Goal: Transaction & Acquisition: Purchase product/service

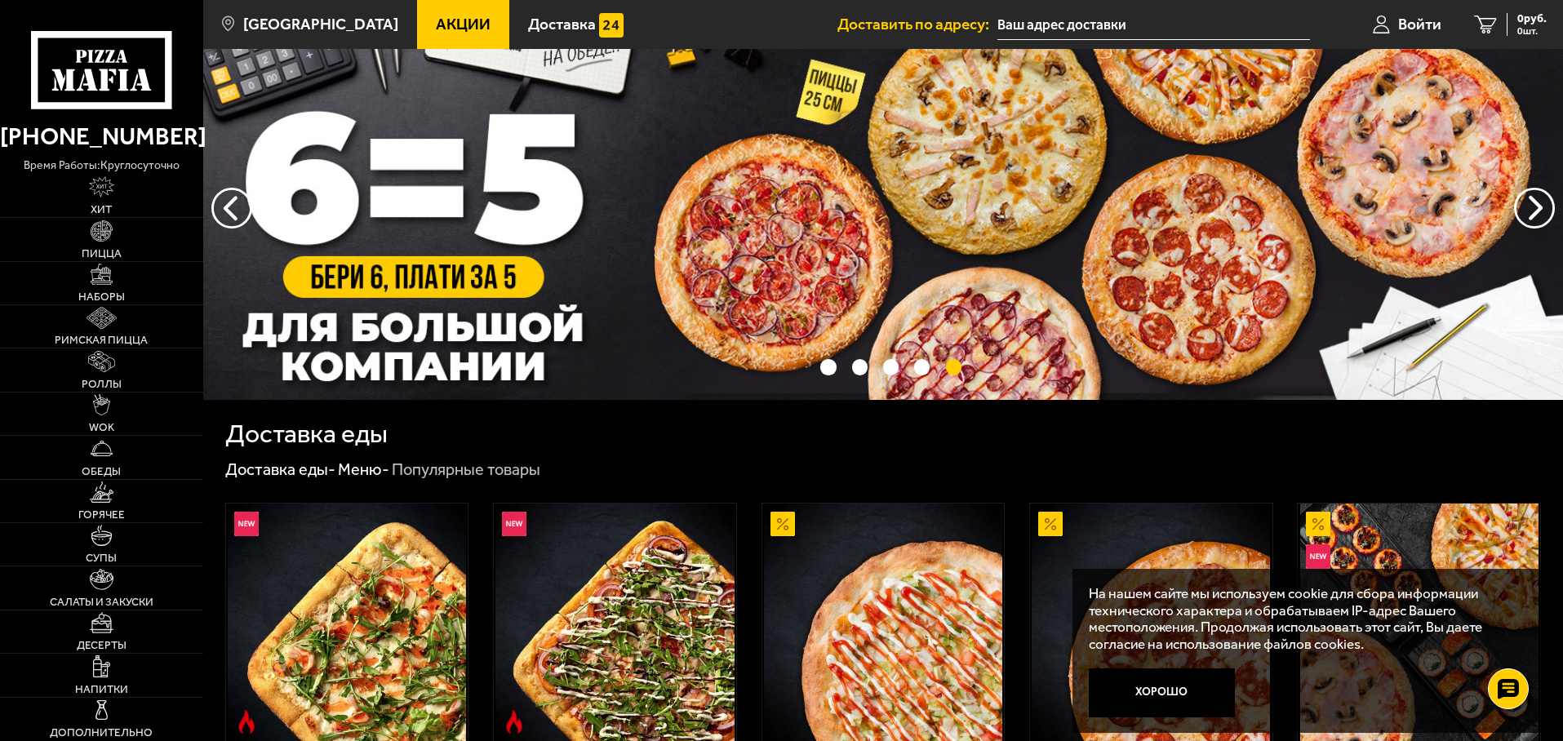
scroll to position [163, 0]
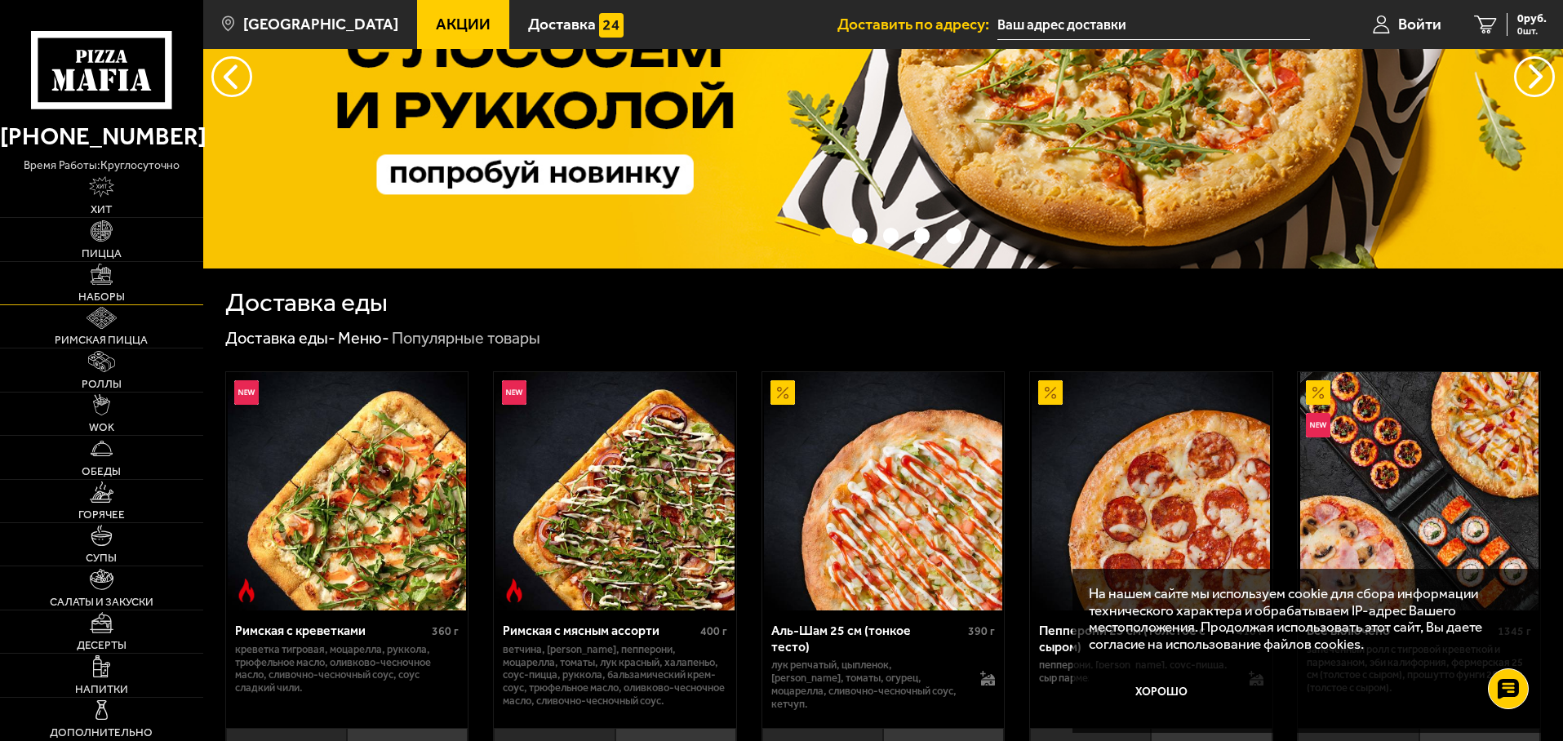
click at [115, 291] on span "Наборы" at bounding box center [101, 296] width 47 height 11
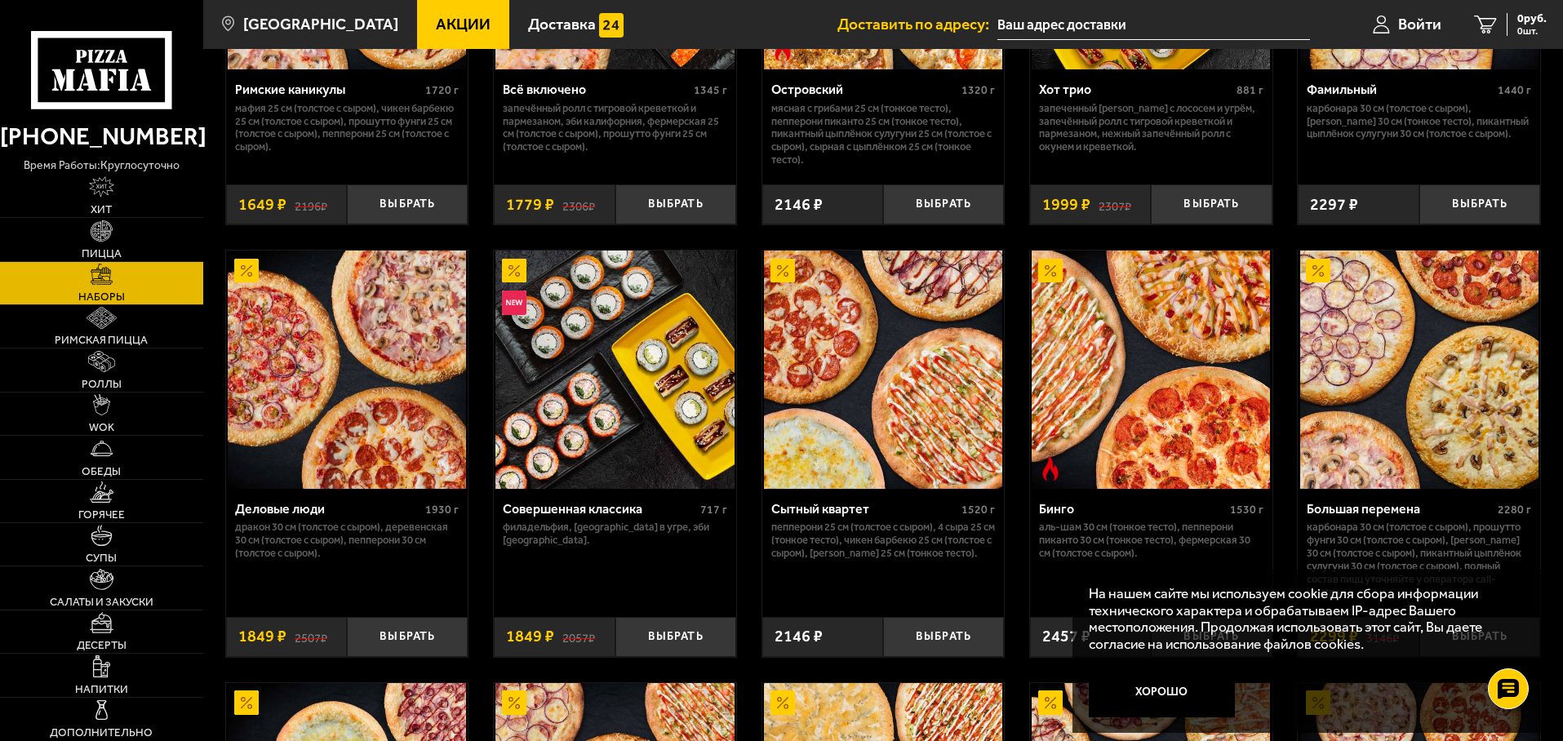
scroll to position [1632, 0]
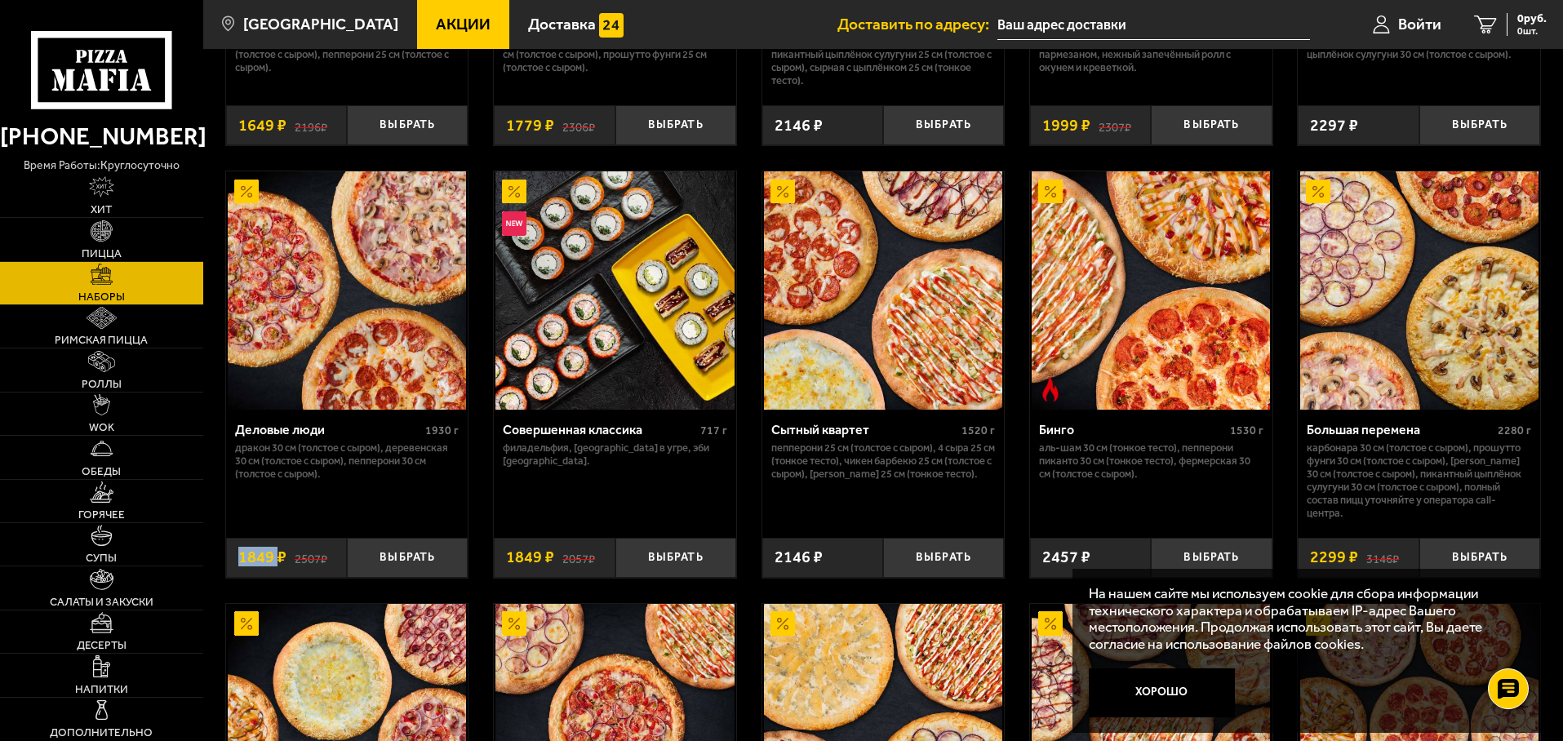
drag, startPoint x: 236, startPoint y: 567, endPoint x: 278, endPoint y: 561, distance: 42.8
click at [278, 564] on div "2507 ₽ 1849 ₽" at bounding box center [286, 558] width 121 height 40
click at [216, 480] on div "Джентельмен клуб 820 г Пикантный цыплёнок сулугуни 25 см (тонкое тесто), Чикен …" at bounding box center [883, 2] width 1360 height 3009
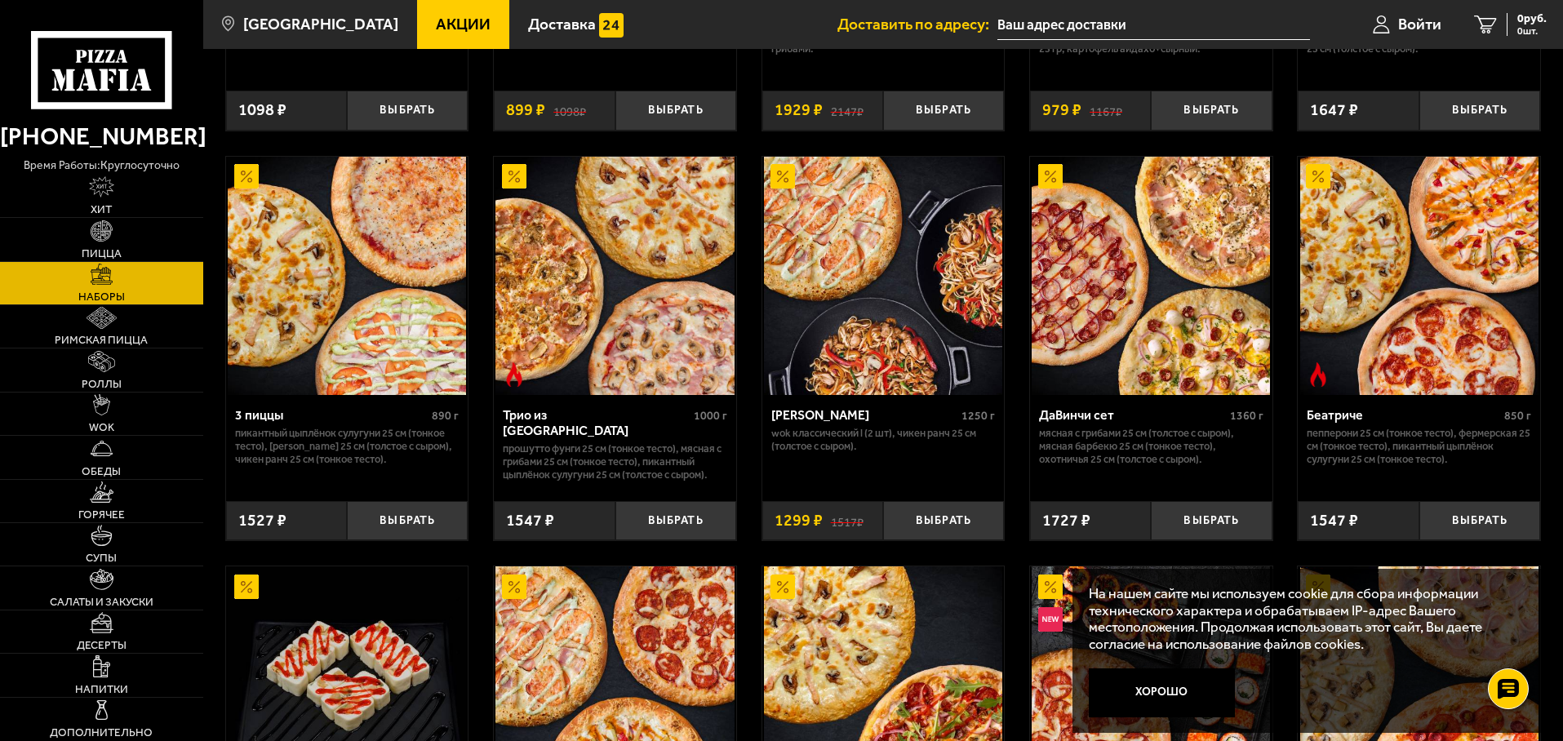
scroll to position [408, 0]
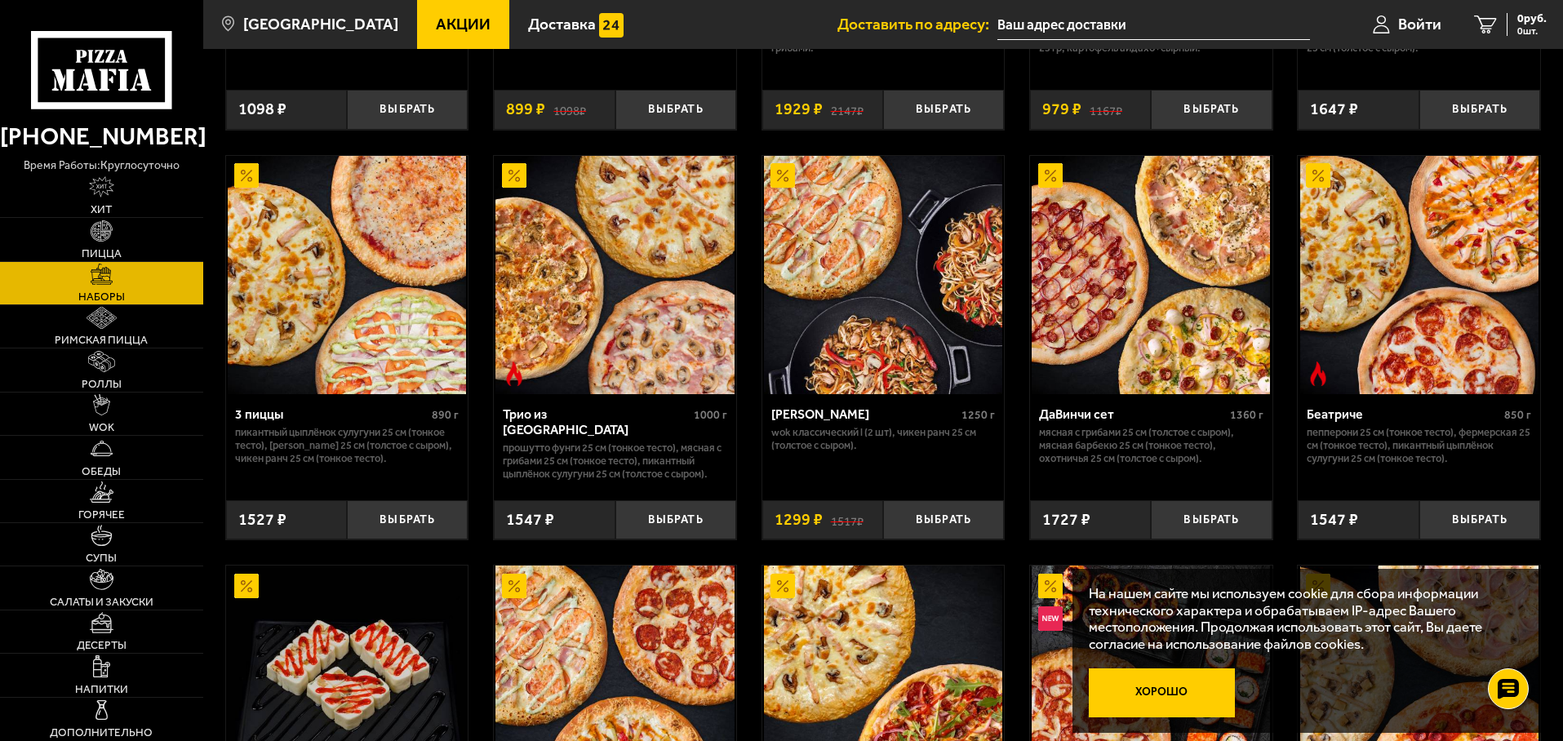
click at [1175, 694] on button "Хорошо" at bounding box center [1162, 692] width 147 height 49
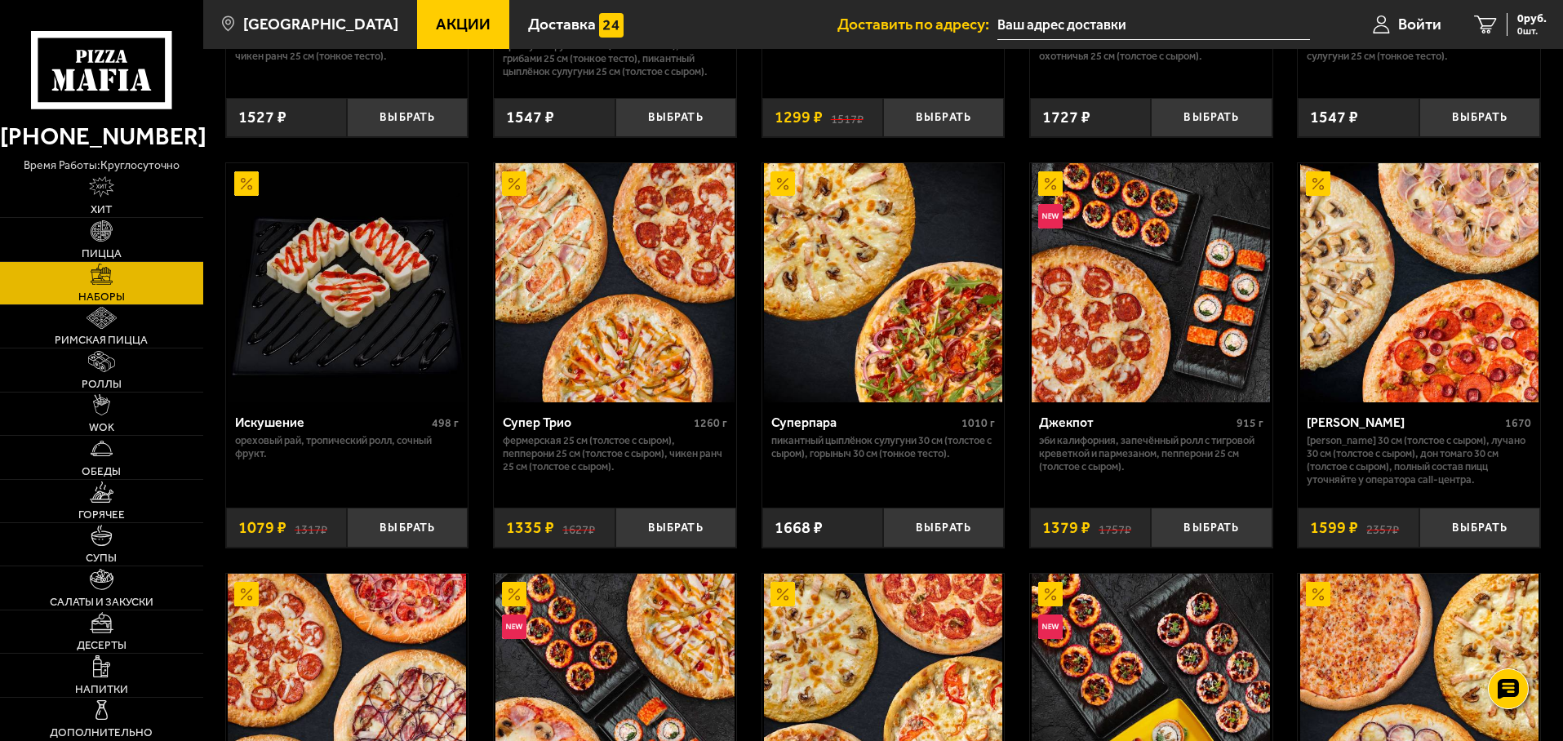
scroll to position [816, 0]
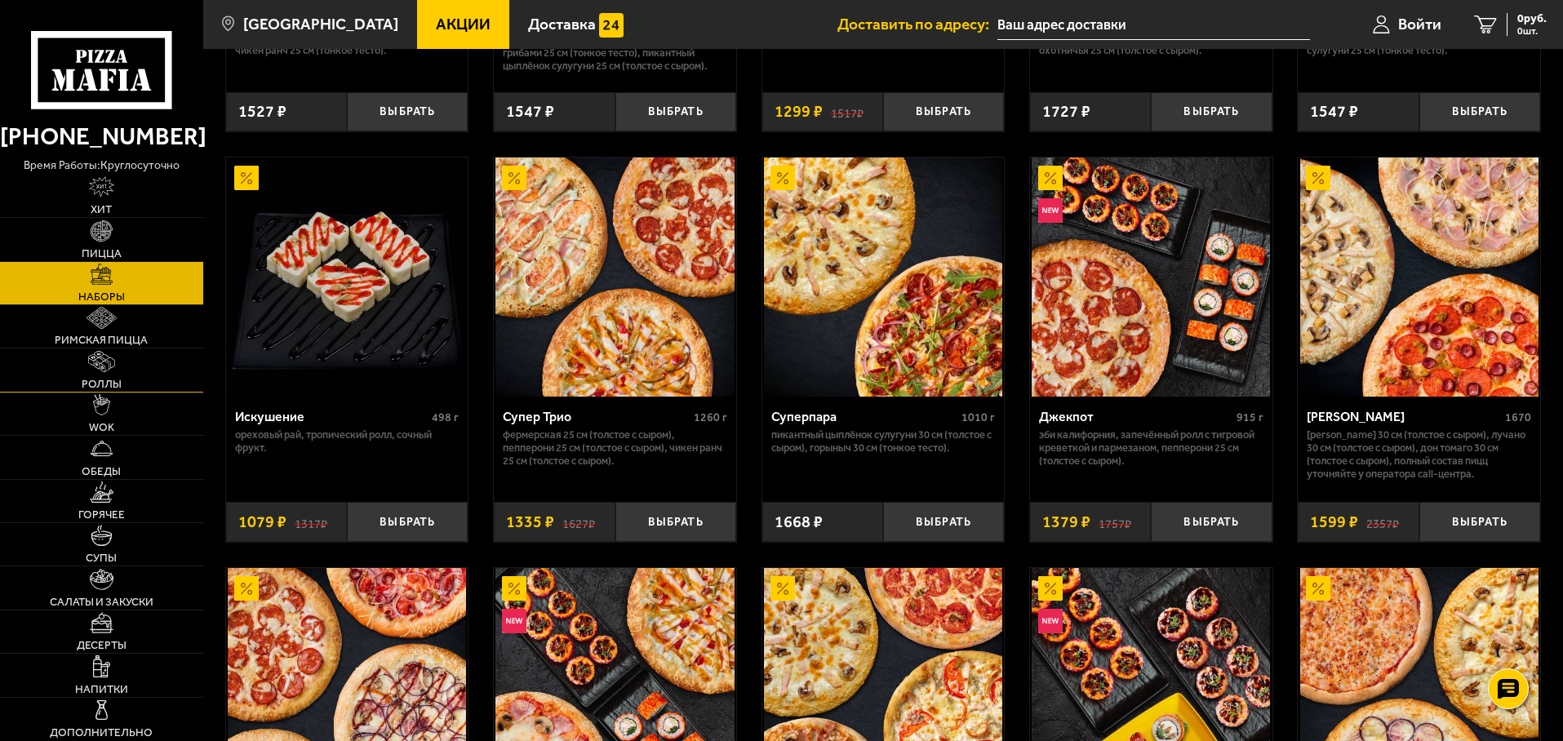
click at [104, 381] on span "Роллы" at bounding box center [102, 384] width 40 height 11
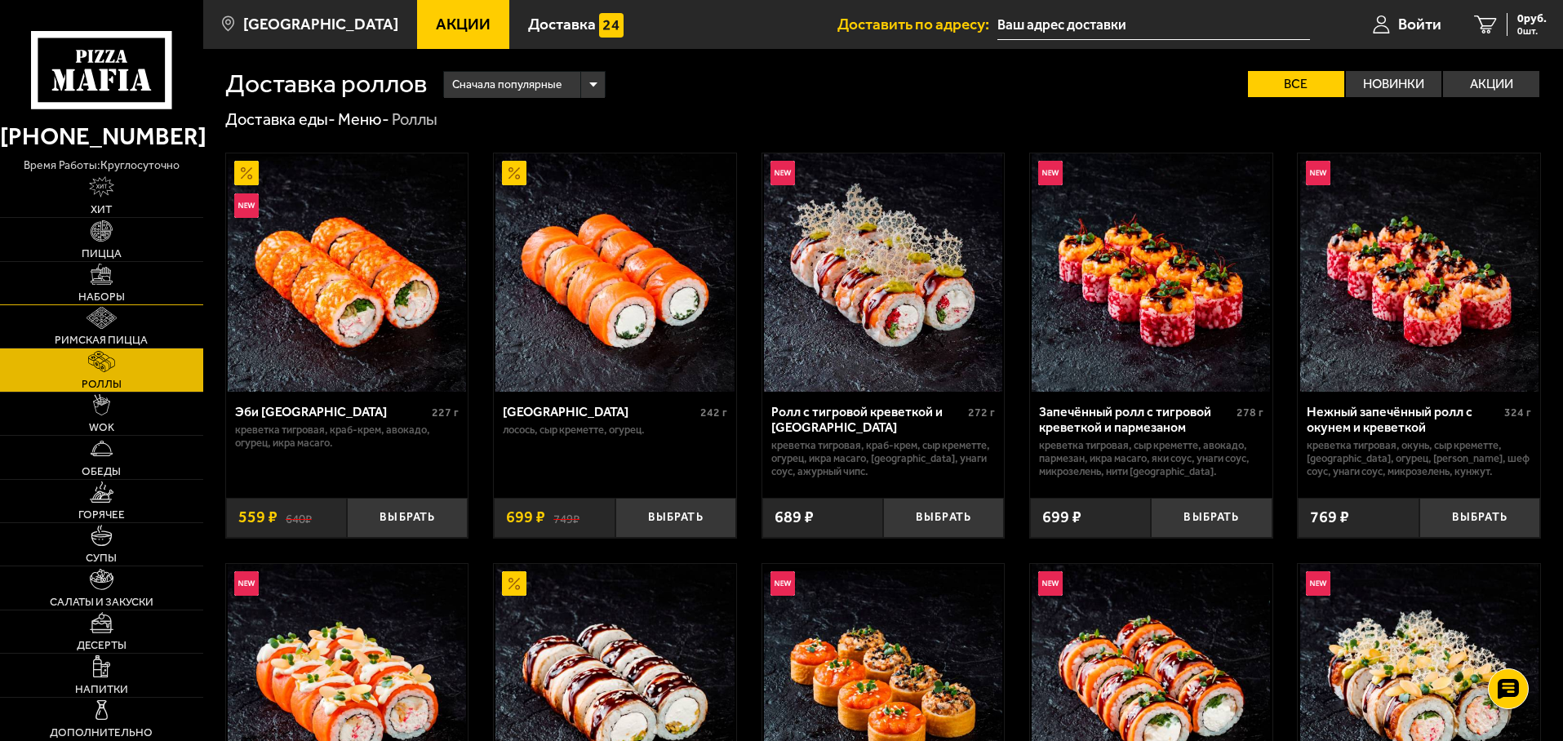
click at [121, 285] on link "Наборы" at bounding box center [101, 283] width 203 height 42
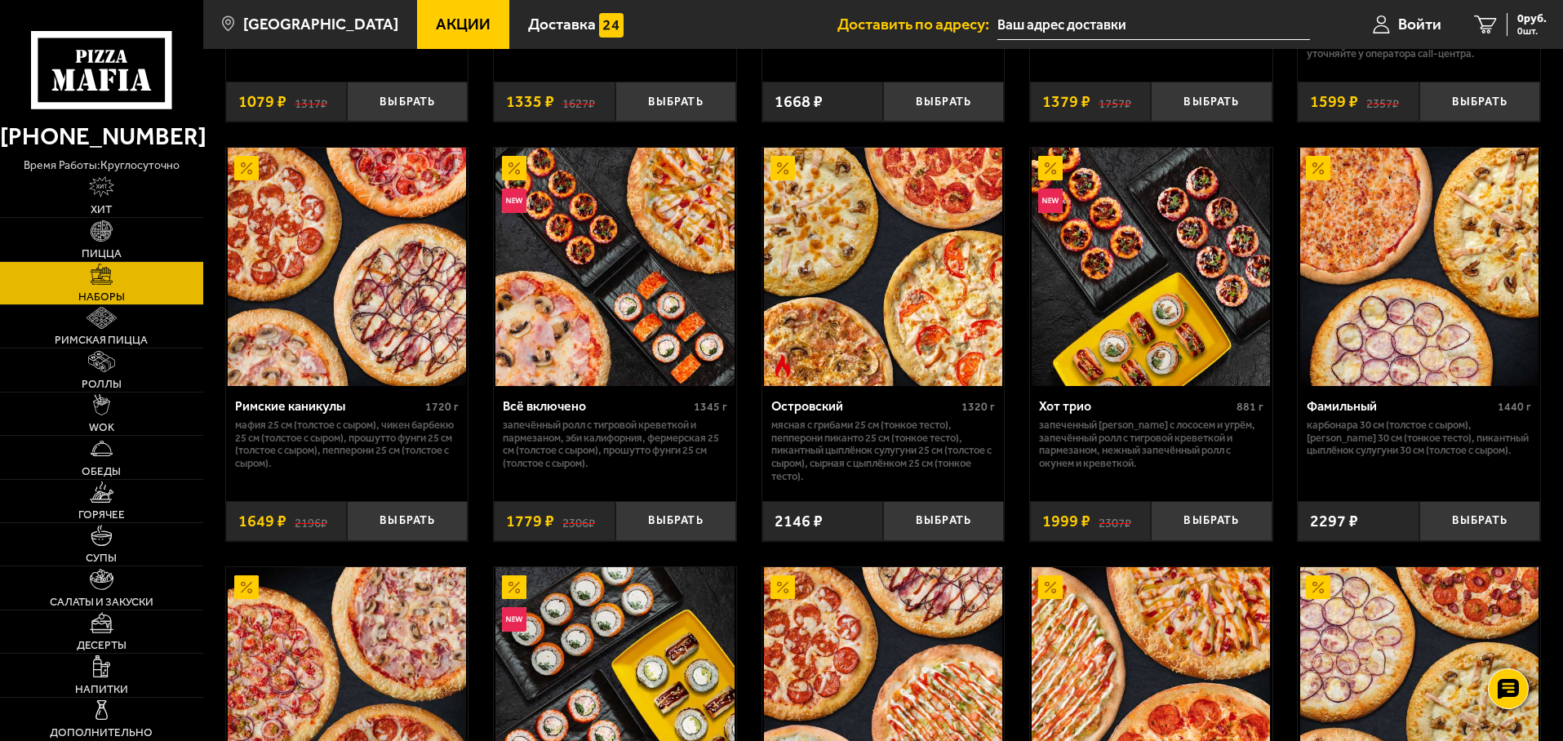
scroll to position [1306, 0]
